Goal: Task Accomplishment & Management: Manage account settings

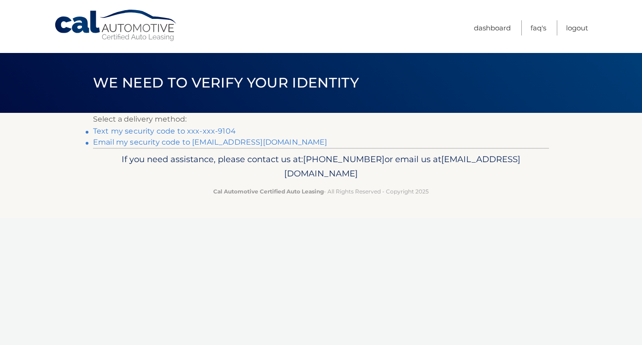
click at [441, 167] on p "If you need assistance, please contact us at: 609-807-3200 or email us at Custo…" at bounding box center [321, 166] width 444 height 29
click at [158, 143] on link "Email my security code to l********@me.com" at bounding box center [210, 142] width 235 height 9
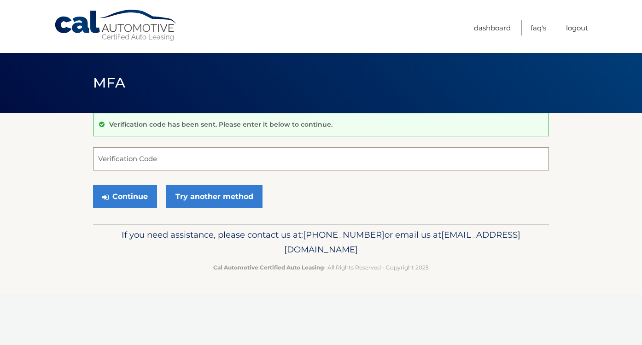
click at [155, 158] on input "Verification Code" at bounding box center [321, 158] width 456 height 23
type input "827669"
click at [136, 198] on button "Continue" at bounding box center [125, 196] width 64 height 23
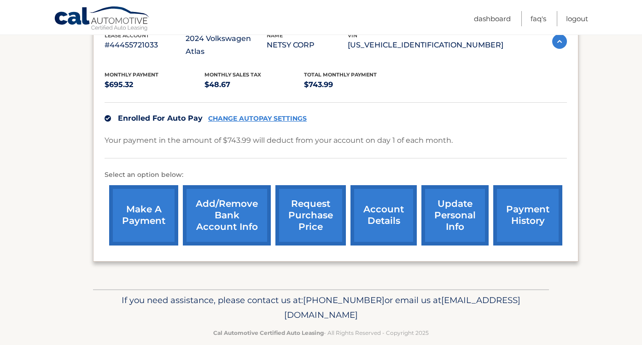
scroll to position [177, 0]
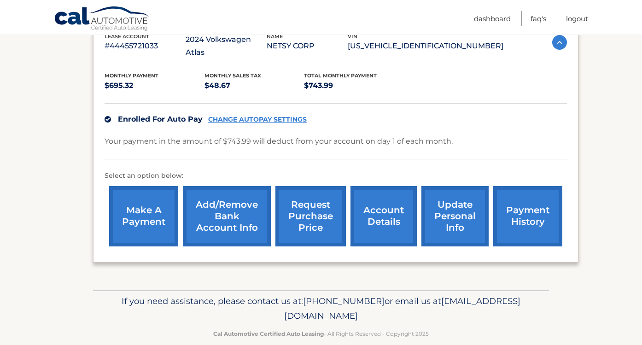
click at [382, 211] on link "account details" at bounding box center [384, 216] width 66 height 60
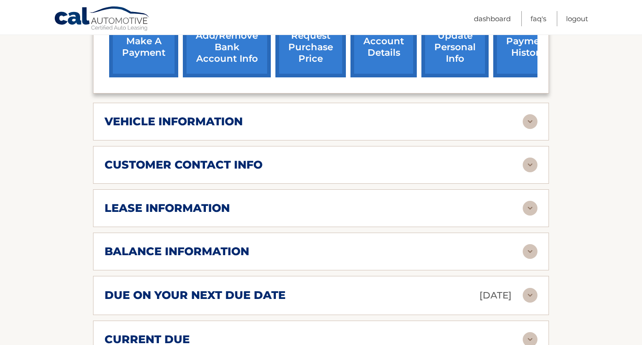
scroll to position [358, 0]
click at [528, 201] on img at bounding box center [530, 208] width 15 height 15
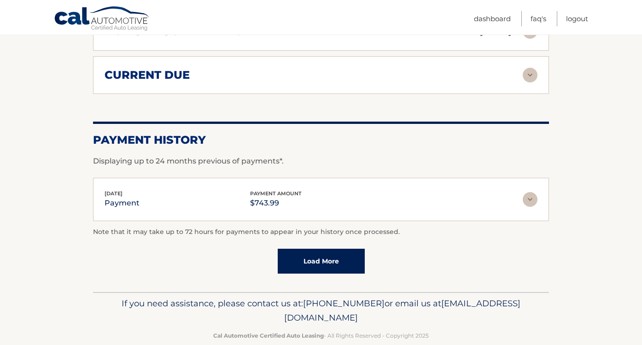
scroll to position [795, 0]
click at [296, 300] on span "[EMAIL_ADDRESS][DOMAIN_NAME]" at bounding box center [402, 311] width 236 height 25
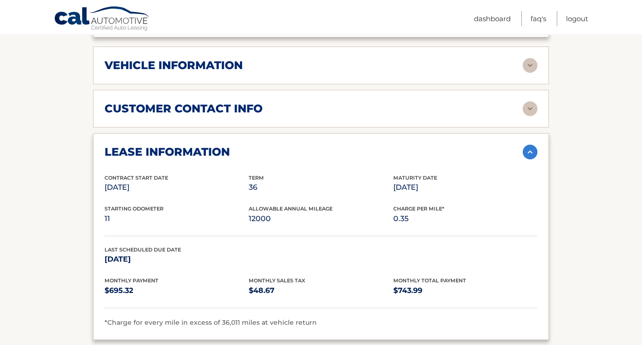
scroll to position [411, 0]
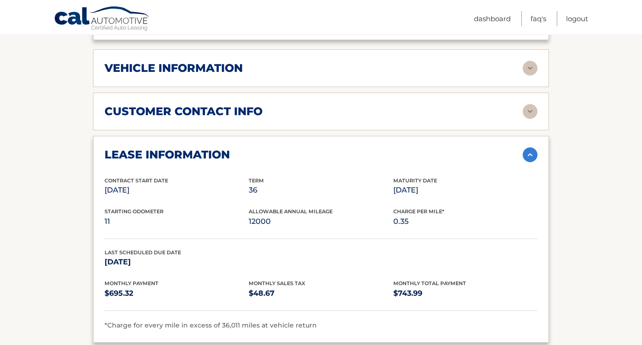
click at [528, 104] on img at bounding box center [530, 111] width 15 height 15
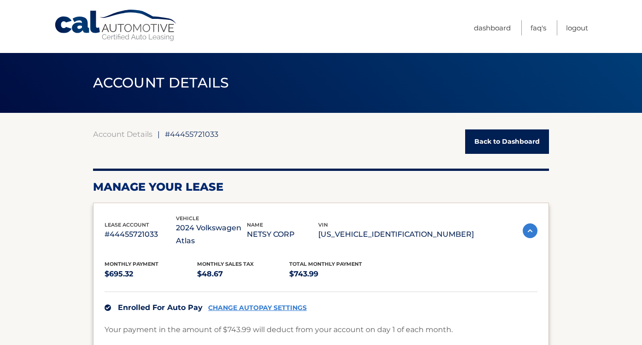
scroll to position [0, 0]
click at [576, 28] on link "Logout" at bounding box center [577, 27] width 22 height 15
